Goal: Obtain resource: Download file/media

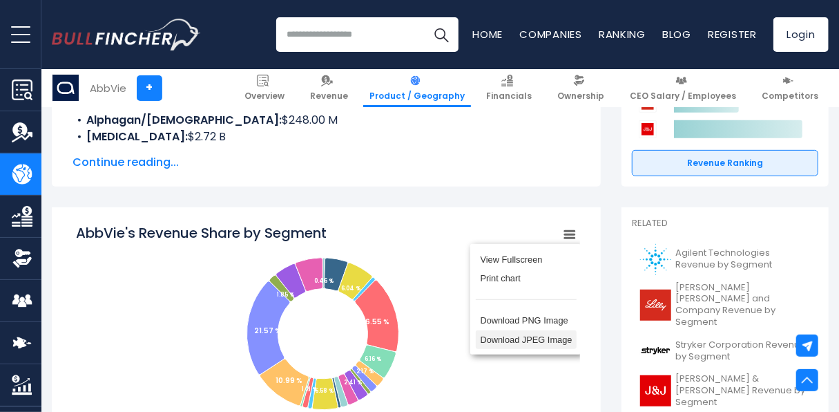
click at [542, 347] on li "Download JPEG Image" at bounding box center [526, 339] width 101 height 19
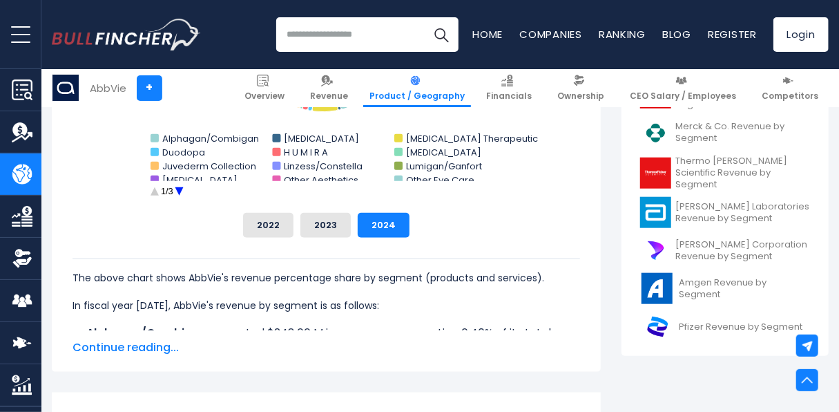
scroll to position [552, 0]
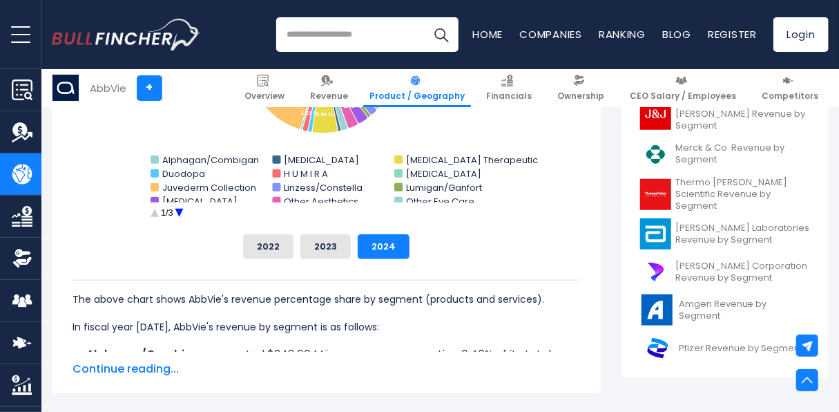
click at [149, 367] on span "Continue reading..." at bounding box center [325, 368] width 507 height 17
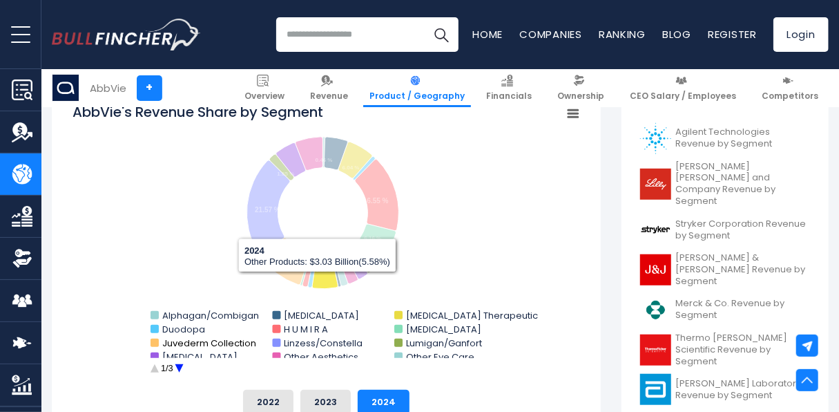
scroll to position [483, 0]
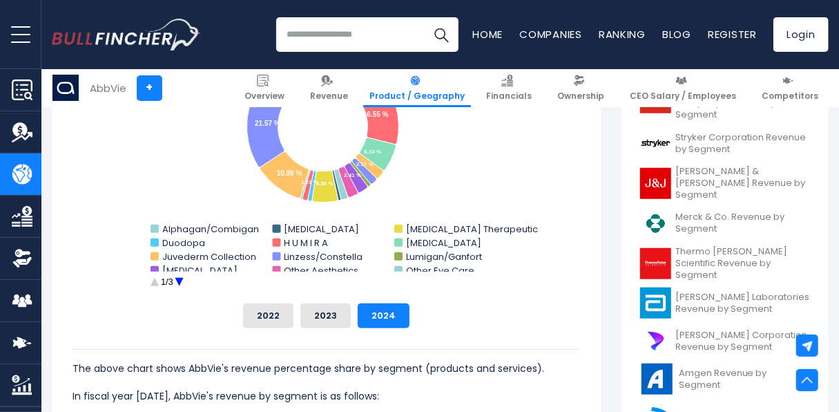
click at [179, 283] on circle "AbbVie's Revenue Share by Segment" at bounding box center [178, 281] width 21 height 21
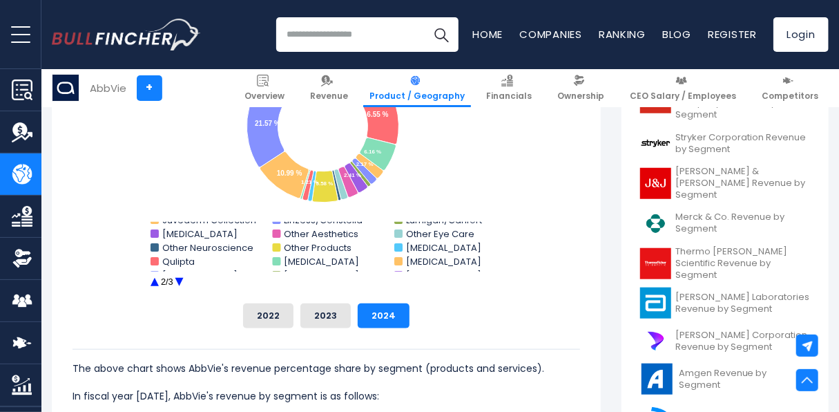
click at [179, 283] on circle "AbbVie's Revenue Share by Segment" at bounding box center [178, 281] width 21 height 21
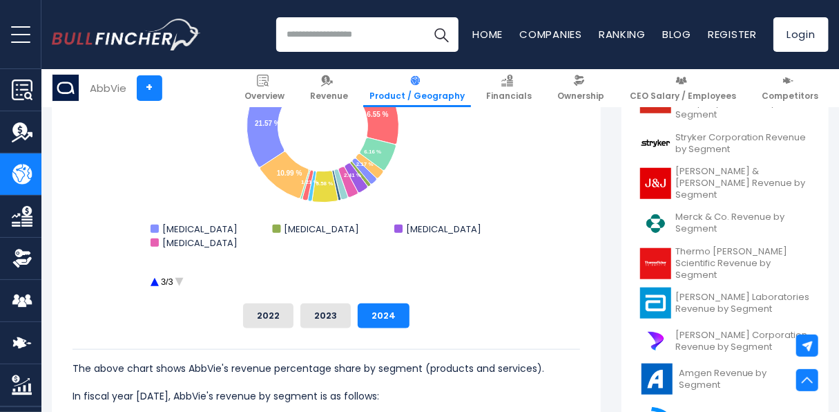
click at [153, 280] on circle "AbbVie's Revenue Share by Segment" at bounding box center [154, 281] width 21 height 21
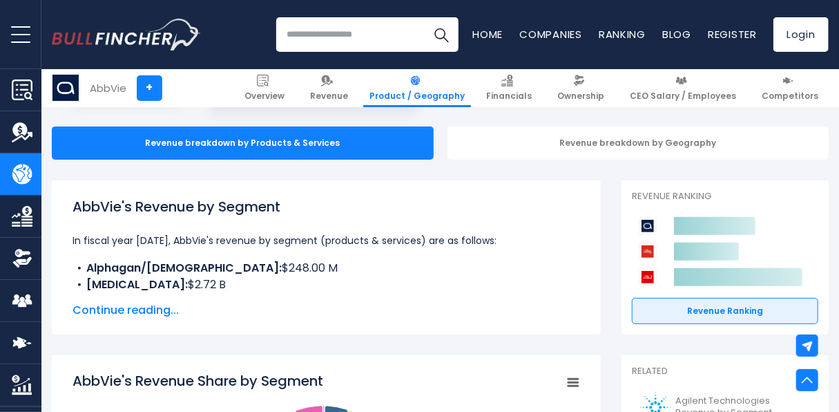
scroll to position [0, 0]
